Goal: Task Accomplishment & Management: Use online tool/utility

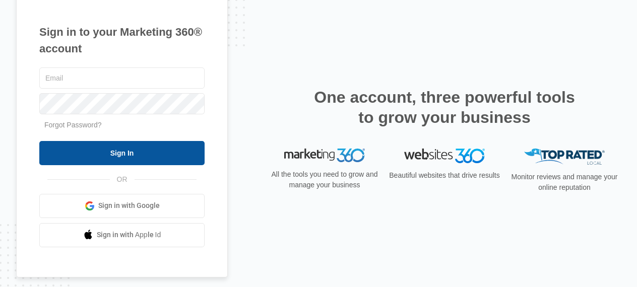
type input "[EMAIL_ADDRESS][DOMAIN_NAME]"
click at [168, 154] on input "Sign In" at bounding box center [121, 153] width 165 height 24
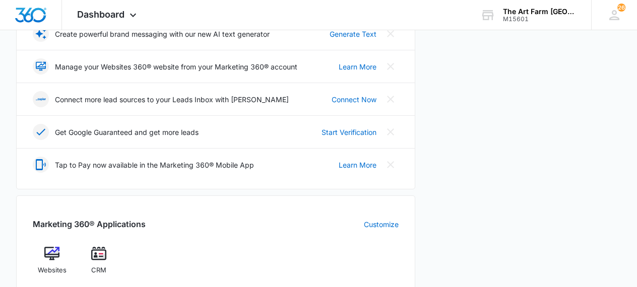
scroll to position [227, 0]
click at [106, 267] on div "CRM" at bounding box center [99, 264] width 39 height 36
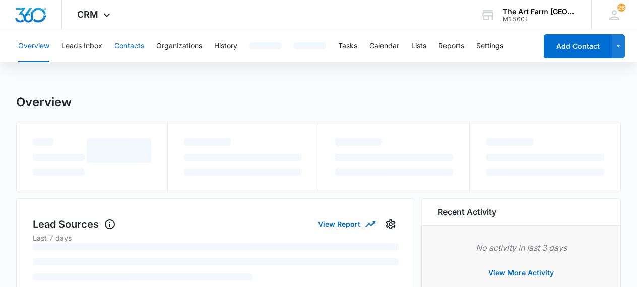
click at [140, 47] on button "Contacts" at bounding box center [129, 46] width 30 height 32
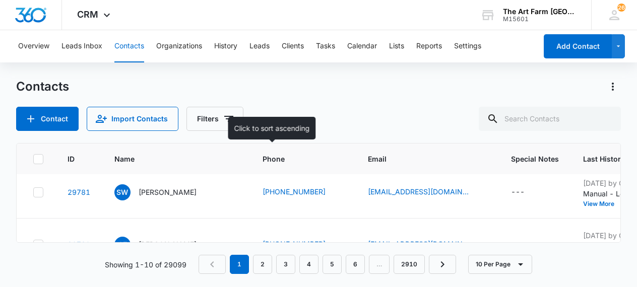
scroll to position [10, 0]
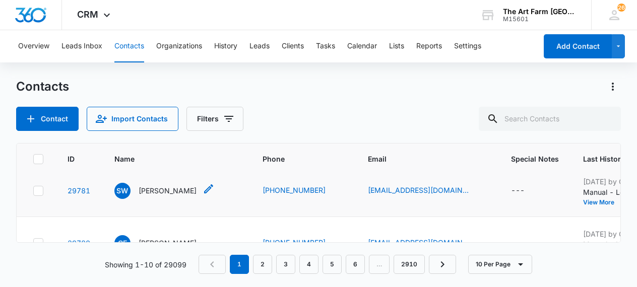
click at [174, 192] on p "[PERSON_NAME]" at bounding box center [168, 191] width 58 height 11
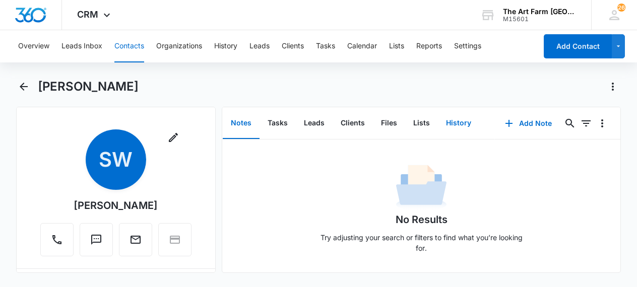
click at [459, 125] on button "History" at bounding box center [458, 123] width 41 height 31
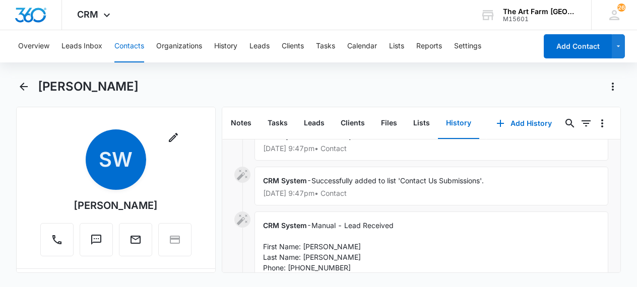
scroll to position [137, 0]
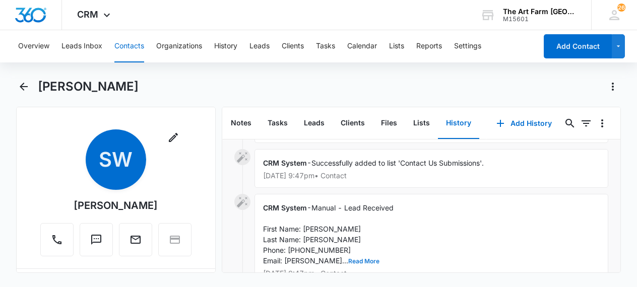
click at [350, 259] on button "Read More" at bounding box center [363, 262] width 31 height 6
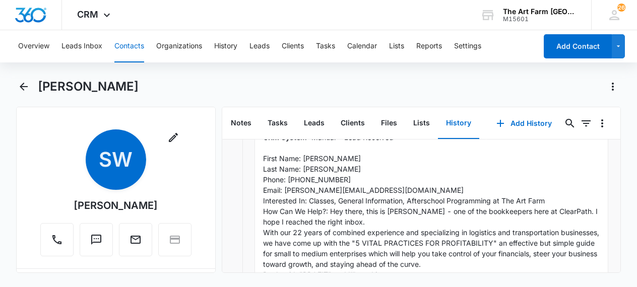
scroll to position [219, 0]
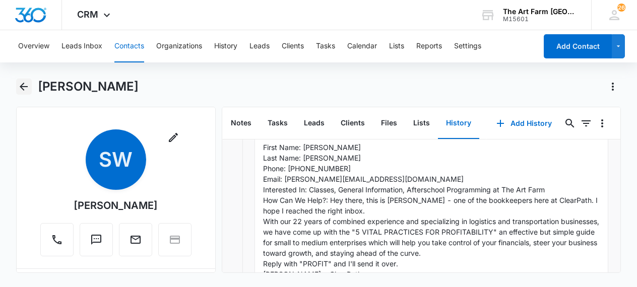
click at [26, 94] on button "Back" at bounding box center [24, 87] width 16 height 16
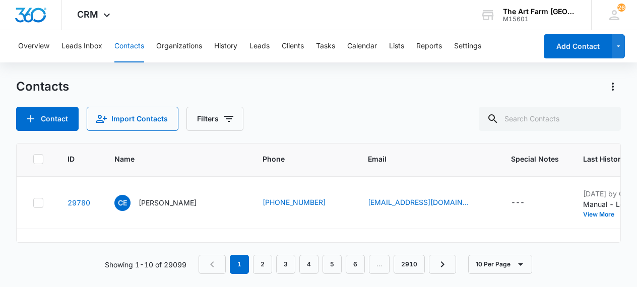
scroll to position [52, 0]
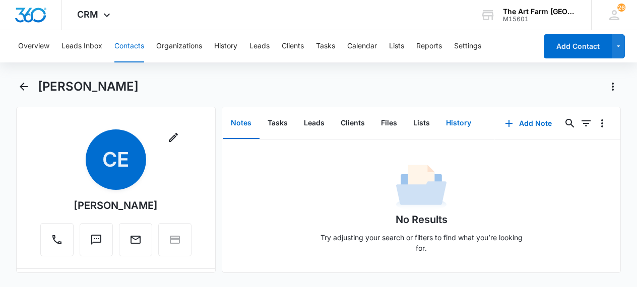
click at [454, 126] on button "History" at bounding box center [458, 123] width 41 height 31
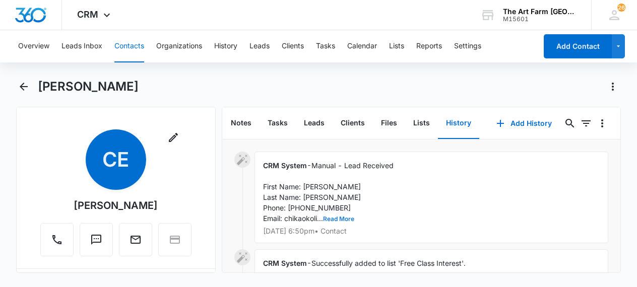
click at [343, 222] on button "Read More" at bounding box center [338, 219] width 31 height 6
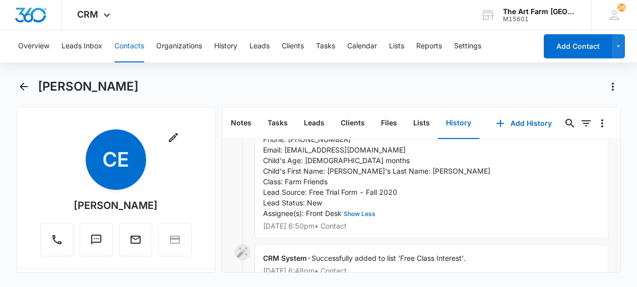
scroll to position [71, 0]
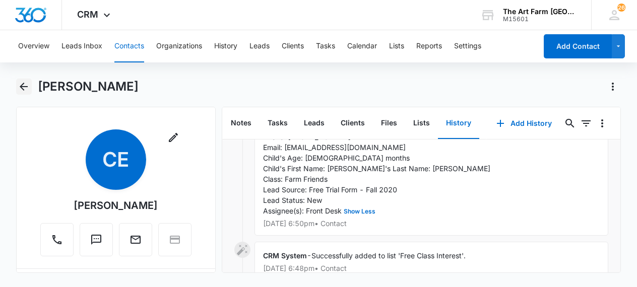
click at [26, 85] on icon "Back" at bounding box center [24, 87] width 12 height 12
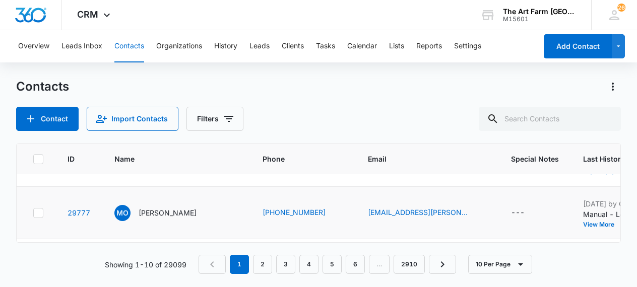
scroll to position [96, 0]
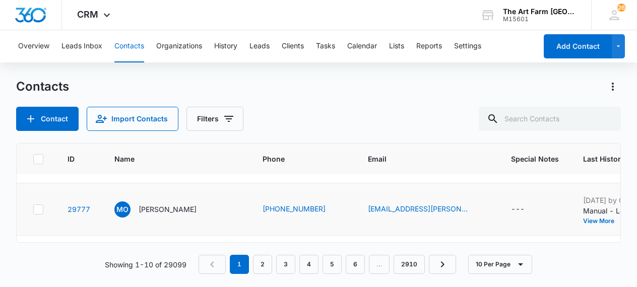
click at [169, 210] on p "[PERSON_NAME]" at bounding box center [168, 209] width 58 height 11
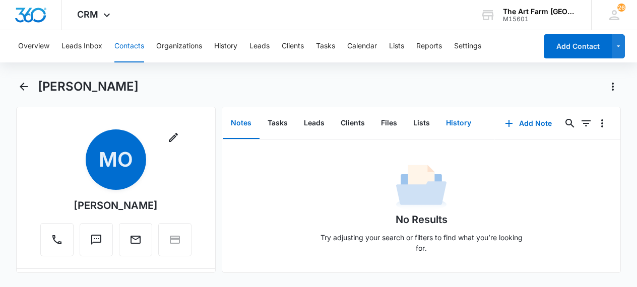
click at [451, 129] on button "History" at bounding box center [458, 123] width 41 height 31
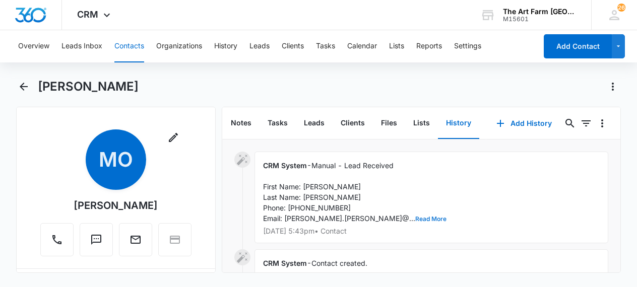
click at [415, 218] on button "Read More" at bounding box center [430, 219] width 31 height 6
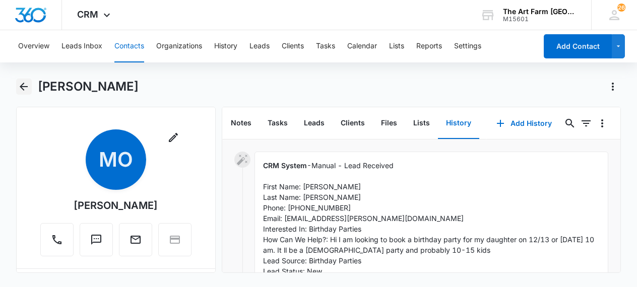
click at [26, 88] on icon "Back" at bounding box center [24, 87] width 12 height 12
